Goal: Task Accomplishment & Management: Complete application form

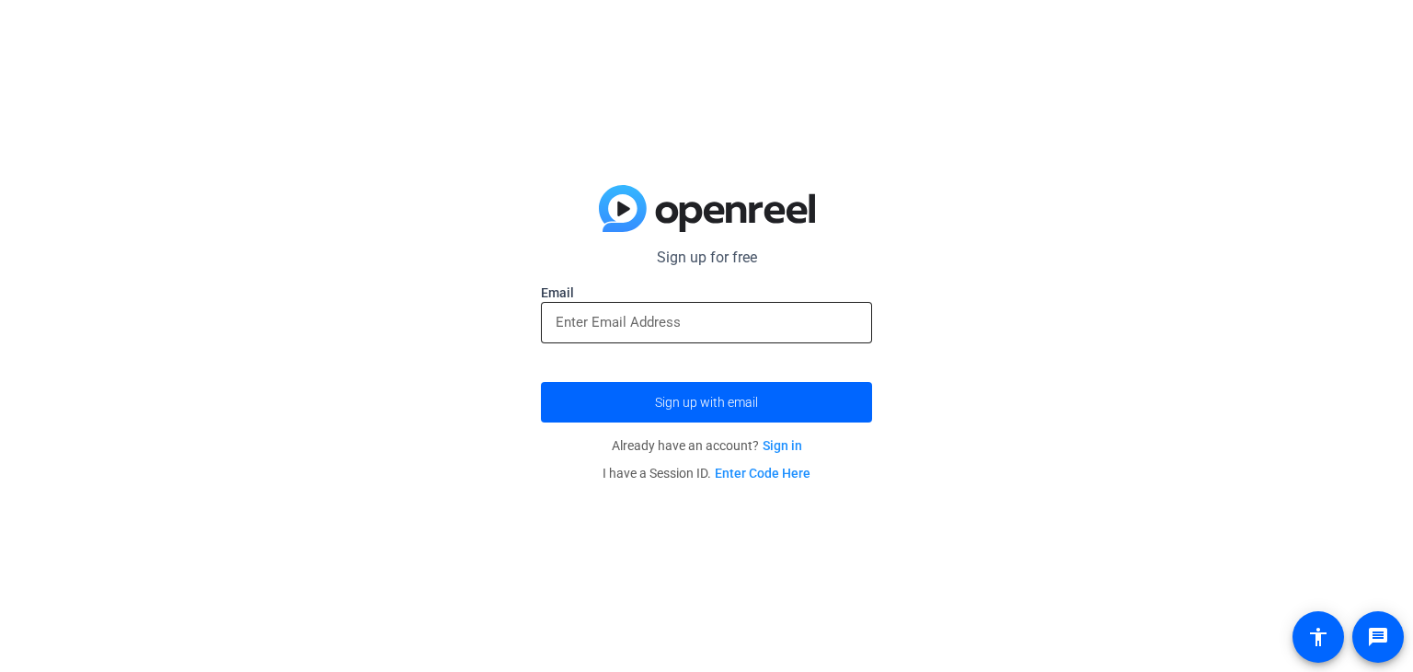
click at [768, 306] on div at bounding box center [707, 322] width 302 height 41
click at [777, 447] on link "Sign in" at bounding box center [783, 445] width 40 height 15
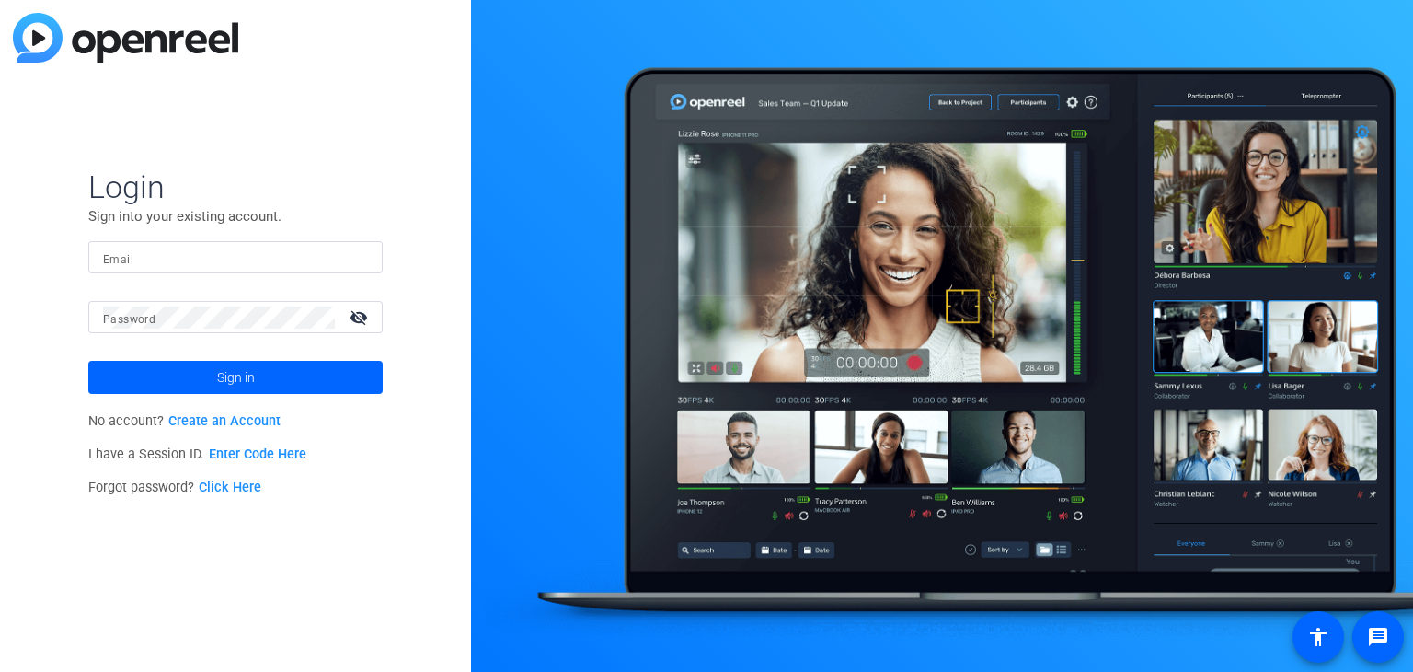
click at [230, 420] on link "Create an Account" at bounding box center [224, 421] width 112 height 16
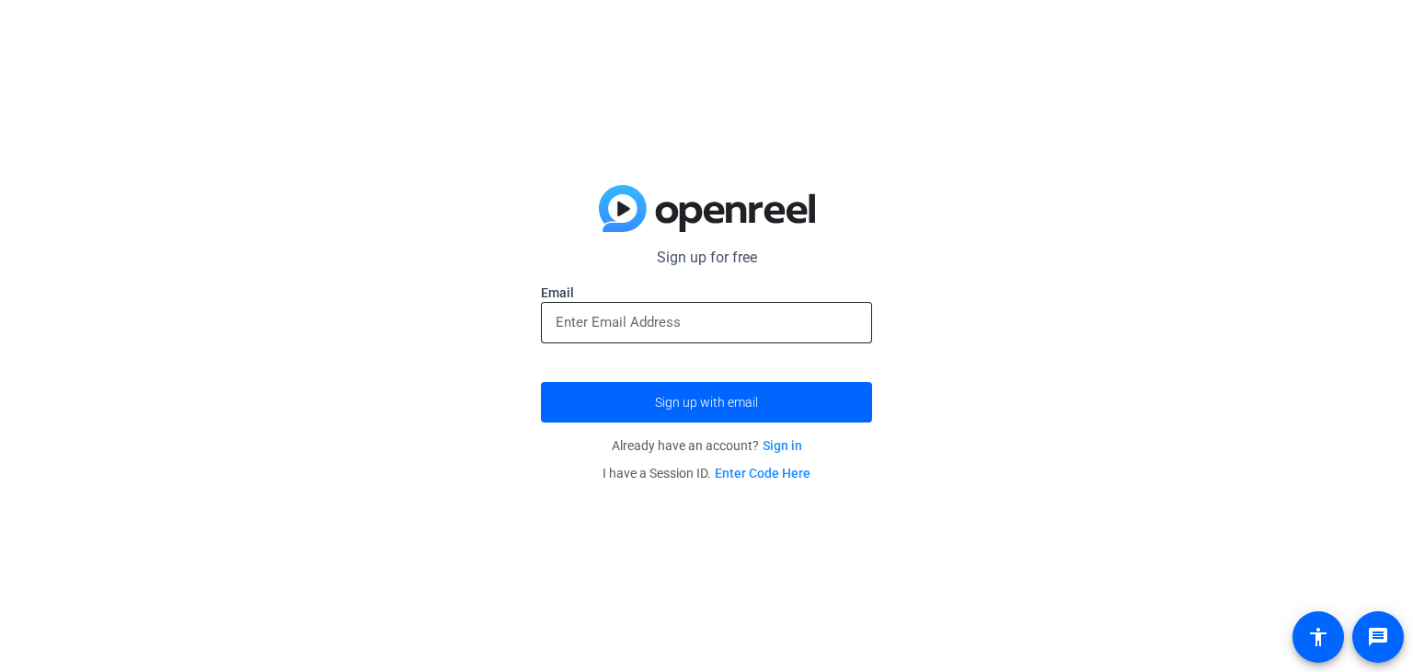
click at [721, 323] on input "email" at bounding box center [707, 322] width 302 height 22
click at [640, 323] on input "email" at bounding box center [707, 322] width 302 height 22
paste input "[EMAIL_ADDRESS][DOMAIN_NAME]"
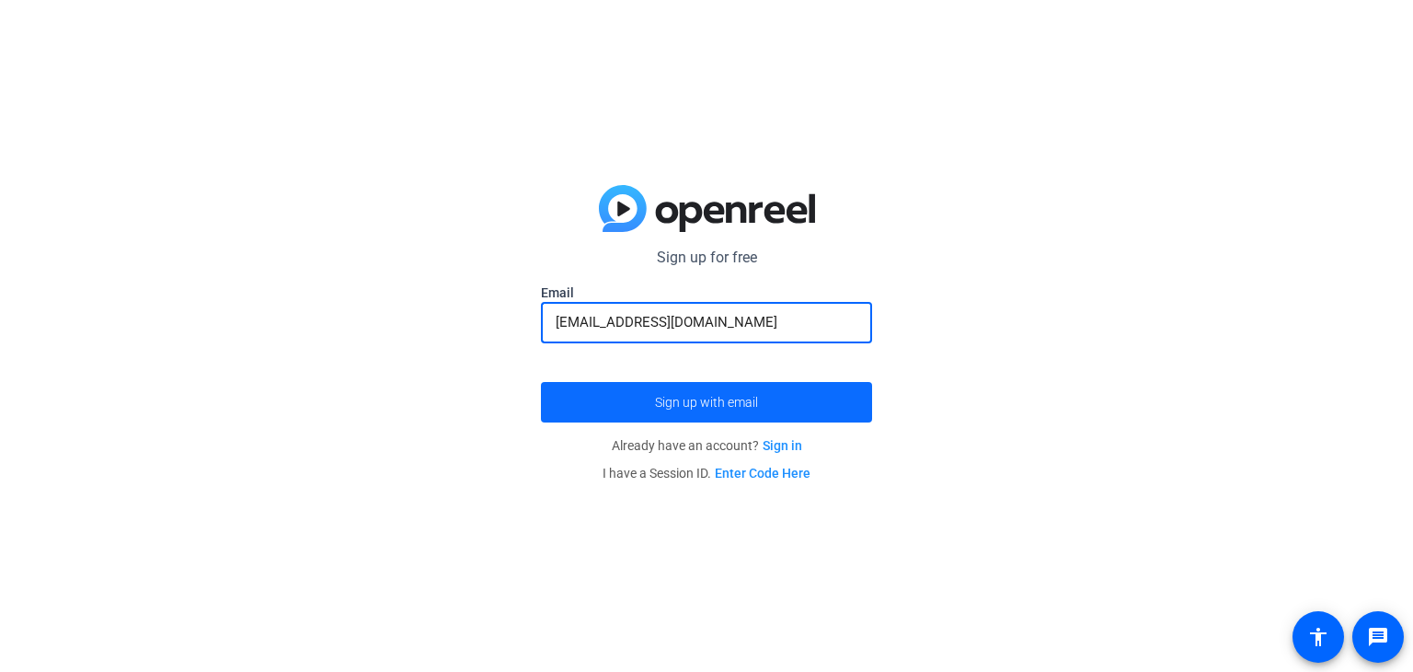
type input "[EMAIL_ADDRESS][DOMAIN_NAME]"
click at [620, 407] on span "submit" at bounding box center [706, 402] width 331 height 44
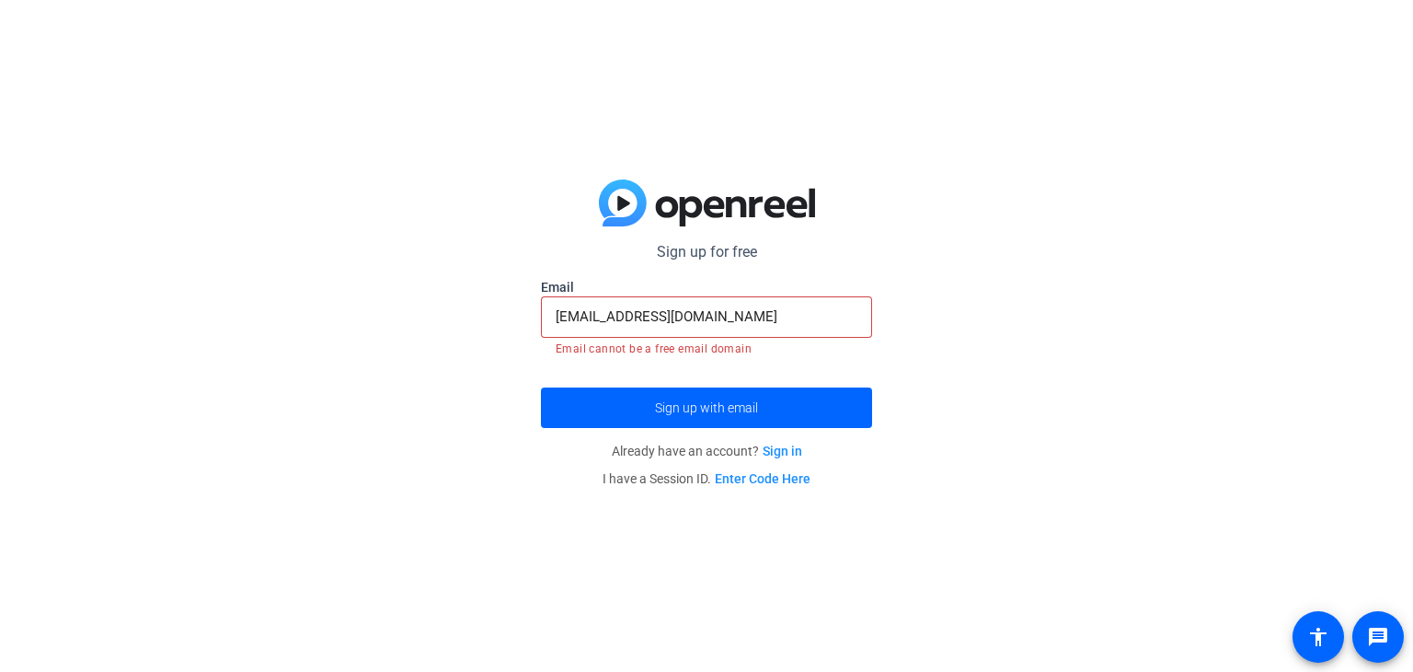
click at [791, 454] on link "Sign in" at bounding box center [783, 451] width 40 height 15
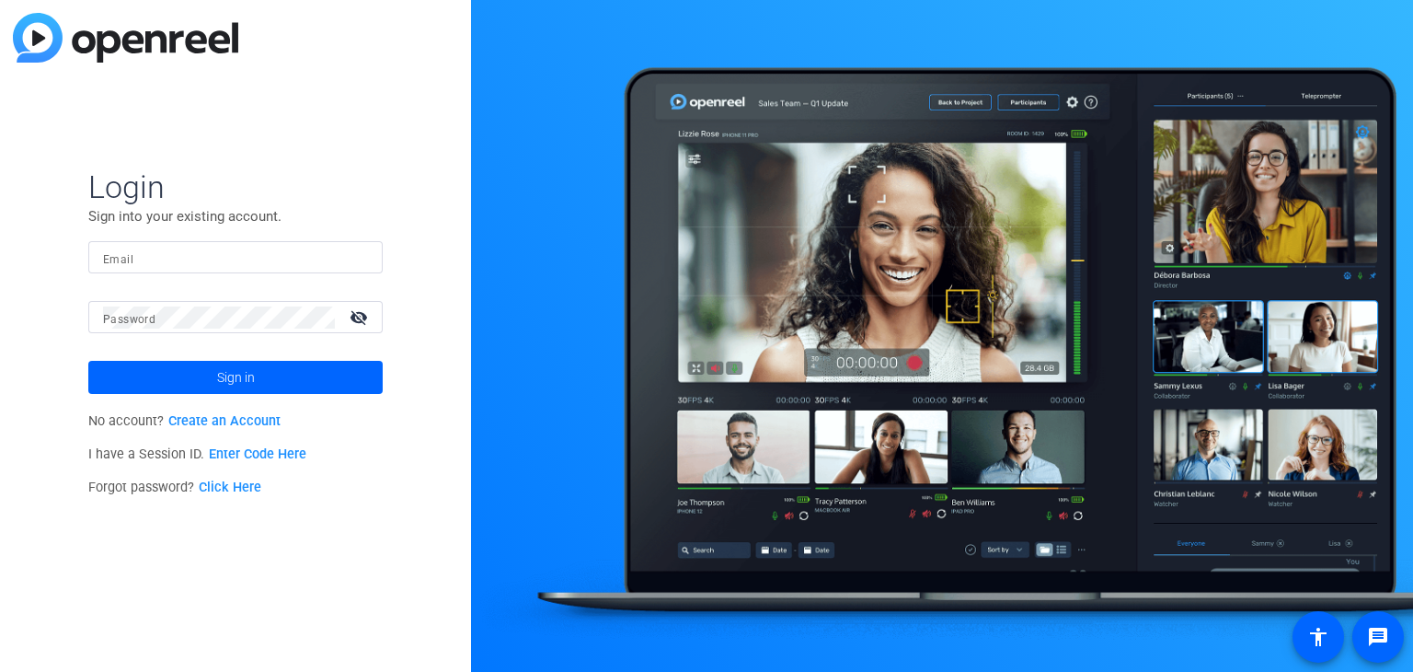
click at [227, 248] on input "Email" at bounding box center [235, 258] width 265 height 22
paste input "[EMAIL_ADDRESS][DOMAIN_NAME]"
type input "[EMAIL_ADDRESS][DOMAIN_NAME]"
click at [199, 340] on mat-form-field "Password visibility_off" at bounding box center [235, 331] width 294 height 60
click at [236, 381] on span "Sign in" at bounding box center [236, 377] width 38 height 46
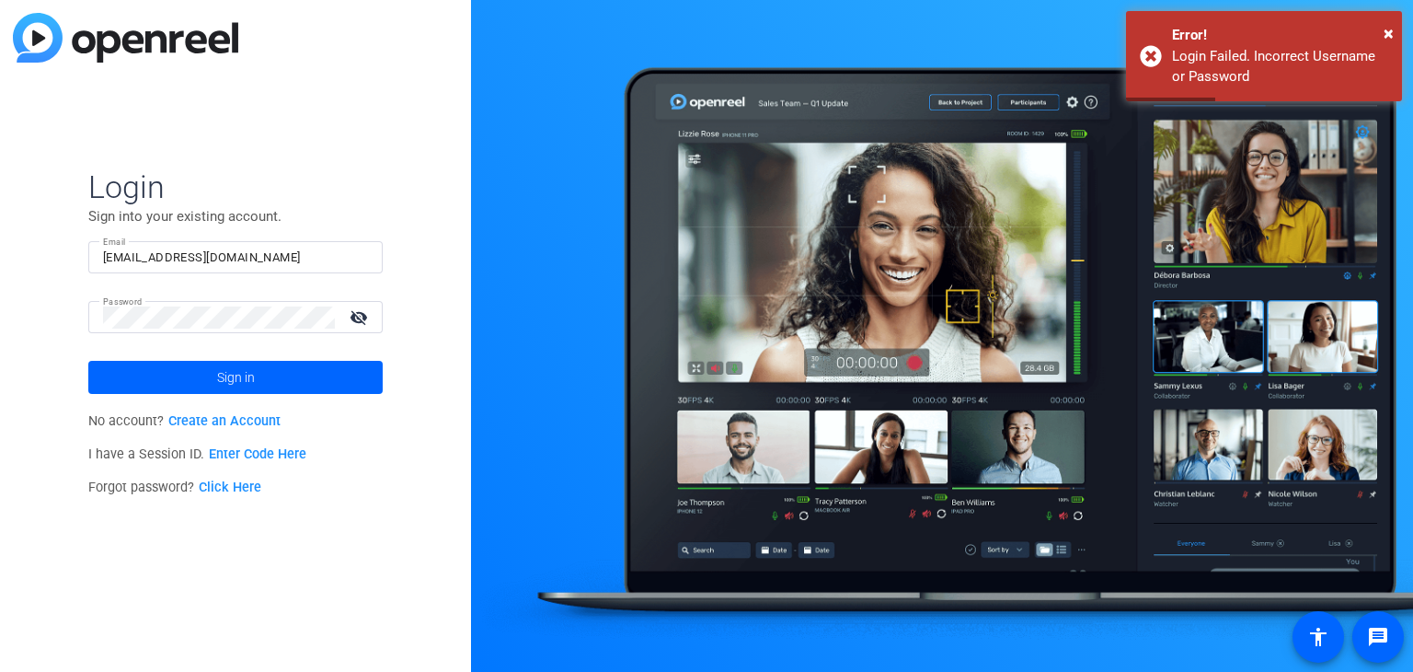
click at [204, 425] on link "Create an Account" at bounding box center [224, 421] width 112 height 16
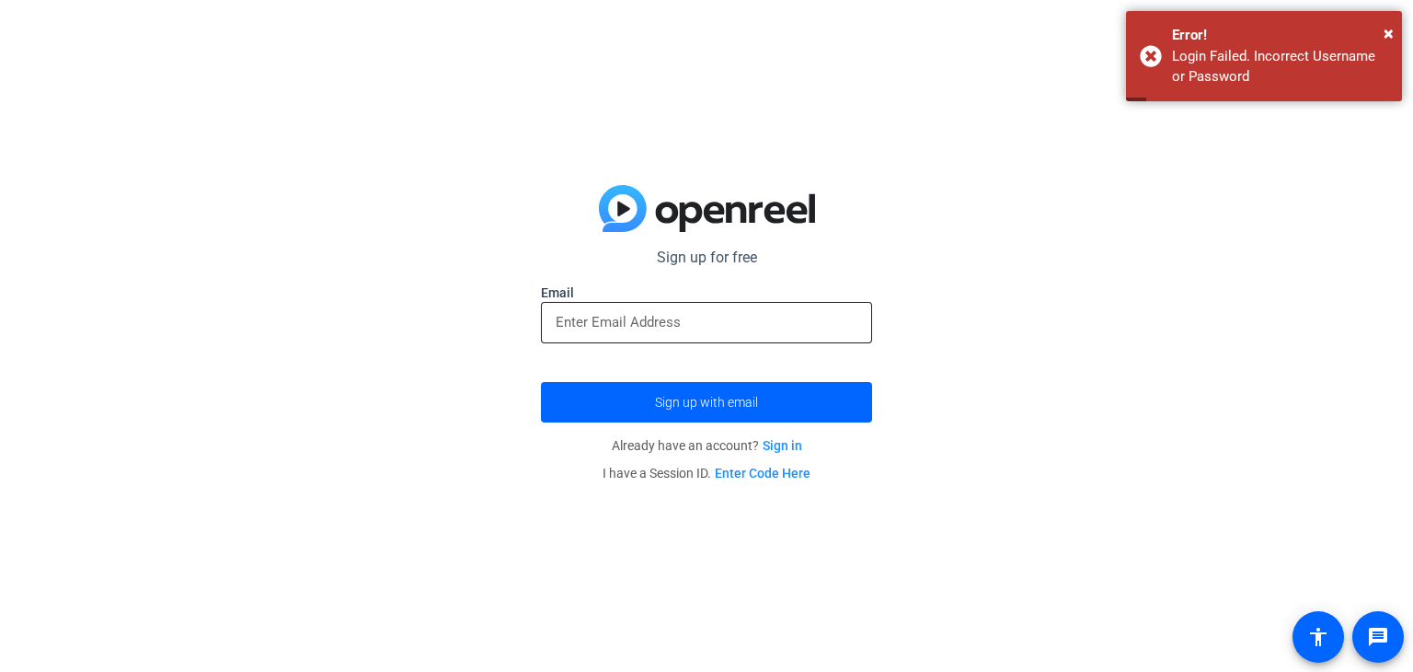
click at [593, 313] on input "email" at bounding box center [707, 322] width 302 height 22
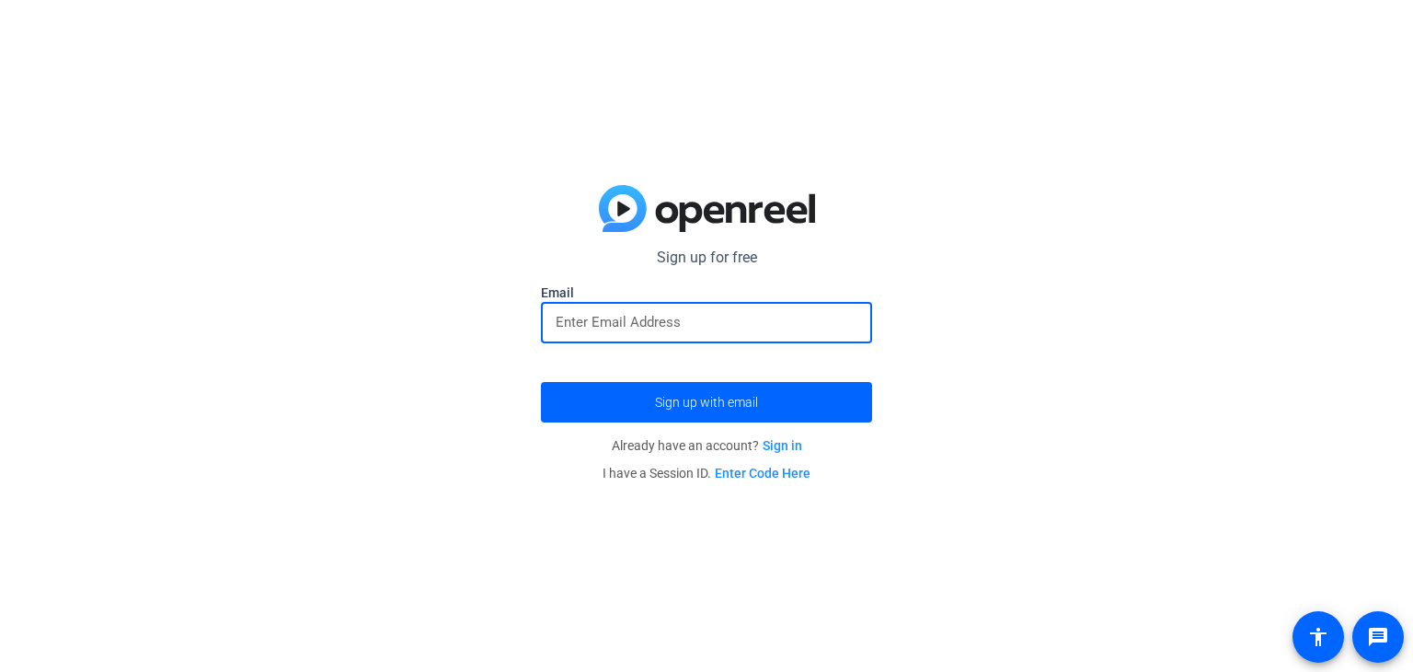
paste input "[EMAIL_ADDRESS][DOMAIN_NAME]"
type input "[EMAIL_ADDRESS][DOMAIN_NAME]"
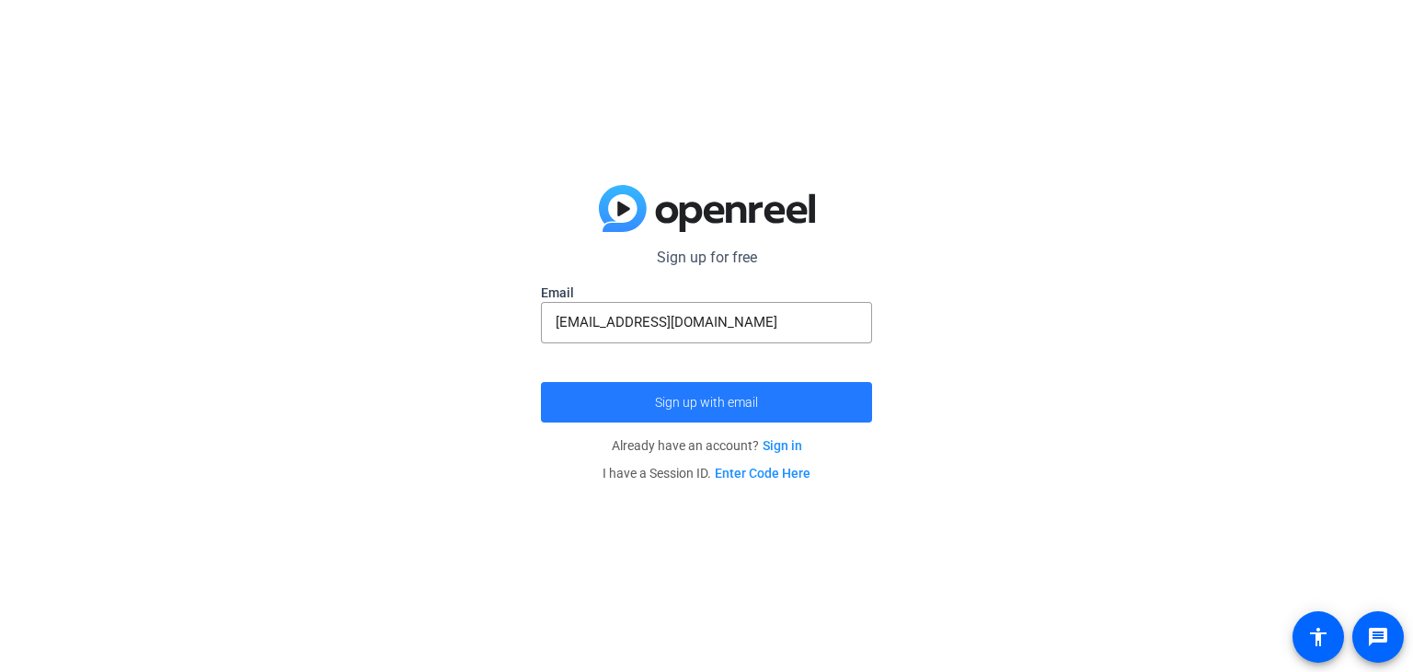
click at [627, 404] on span "submit" at bounding box center [706, 402] width 331 height 44
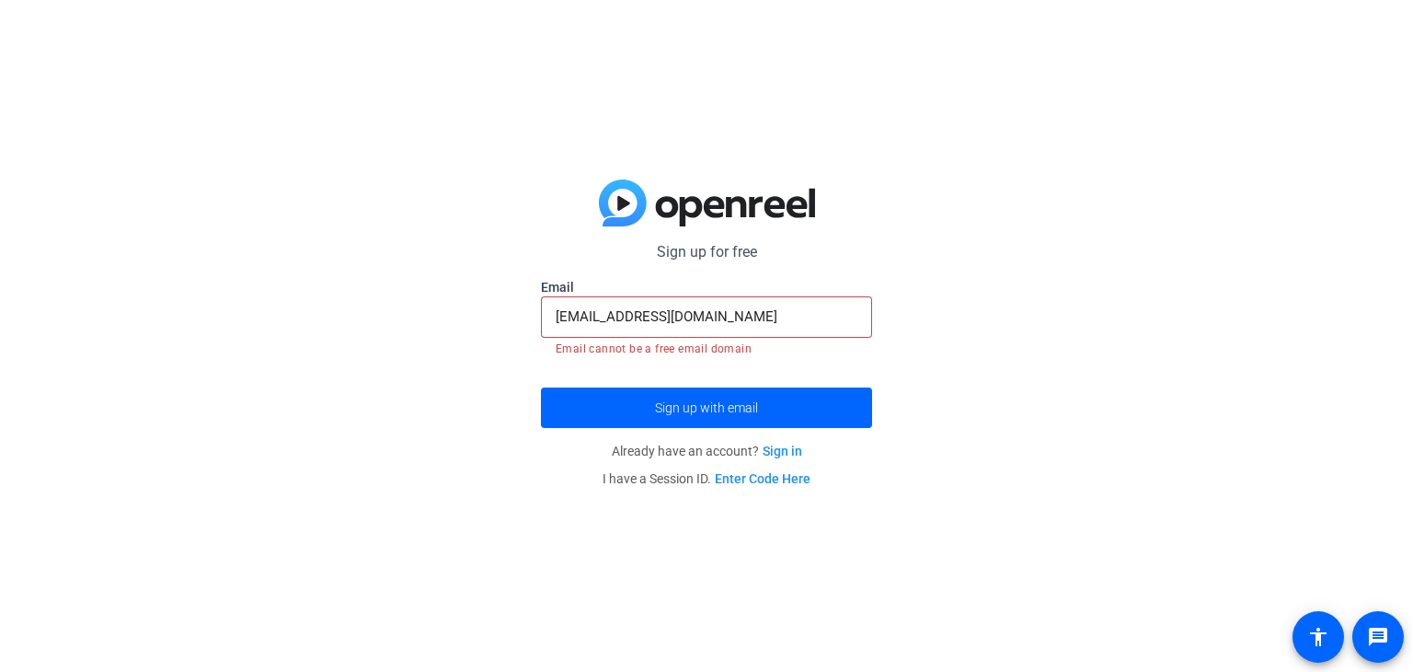
click at [773, 483] on link "Enter Code Here" at bounding box center [763, 478] width 96 height 15
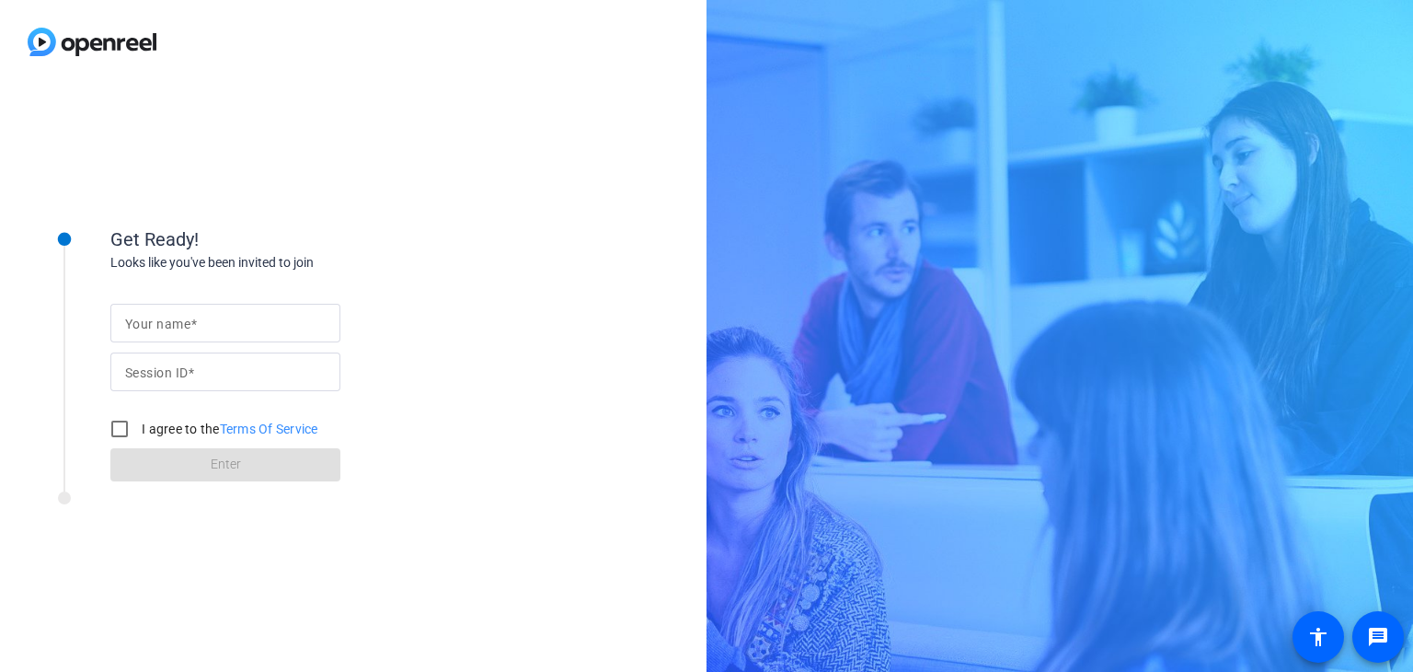
click at [213, 337] on div at bounding box center [225, 323] width 201 height 39
type input "[PERSON_NAME]"
click at [148, 375] on mat-label "Session ID" at bounding box center [156, 372] width 63 height 15
click at [148, 375] on input "Session ID" at bounding box center [225, 372] width 201 height 22
click at [118, 423] on input "I agree to the Terms Of Service" at bounding box center [119, 428] width 37 height 37
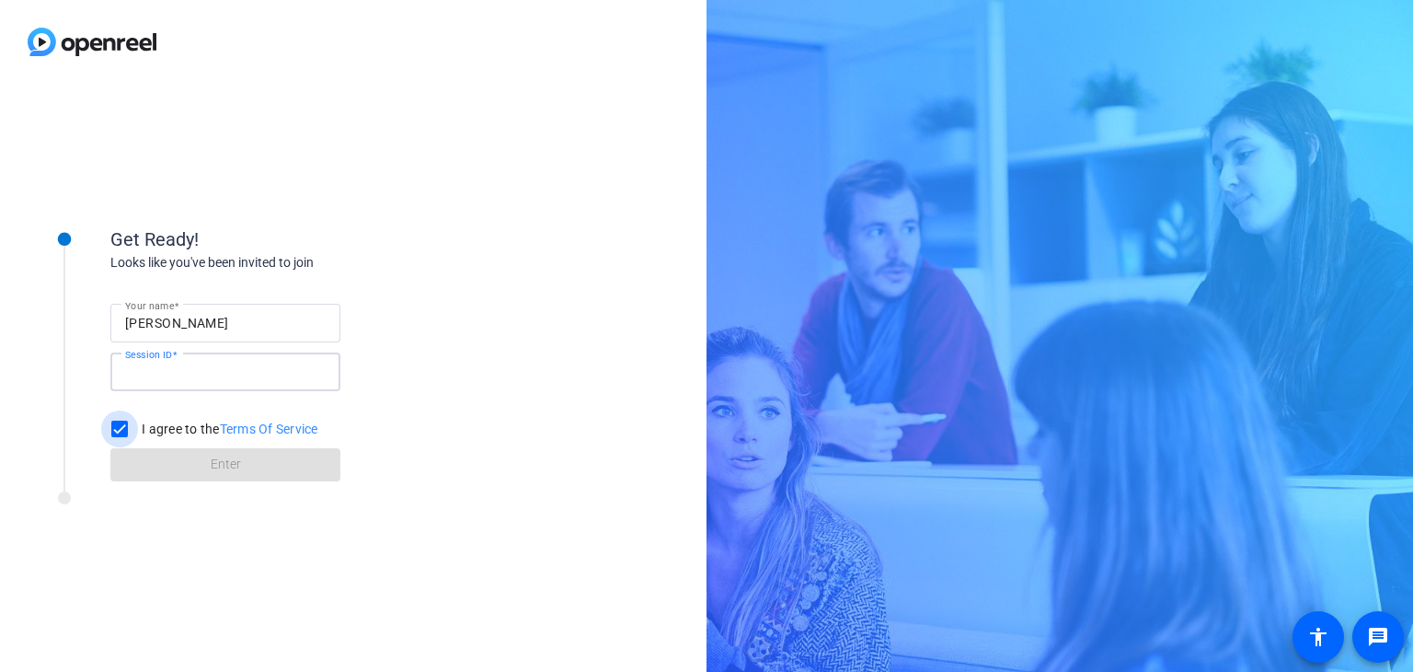
checkbox input "true"
click at [194, 375] on span at bounding box center [191, 372] width 6 height 15
click at [194, 375] on input "Session ID" at bounding box center [225, 372] width 201 height 22
